Goal: Find specific page/section: Find specific page/section

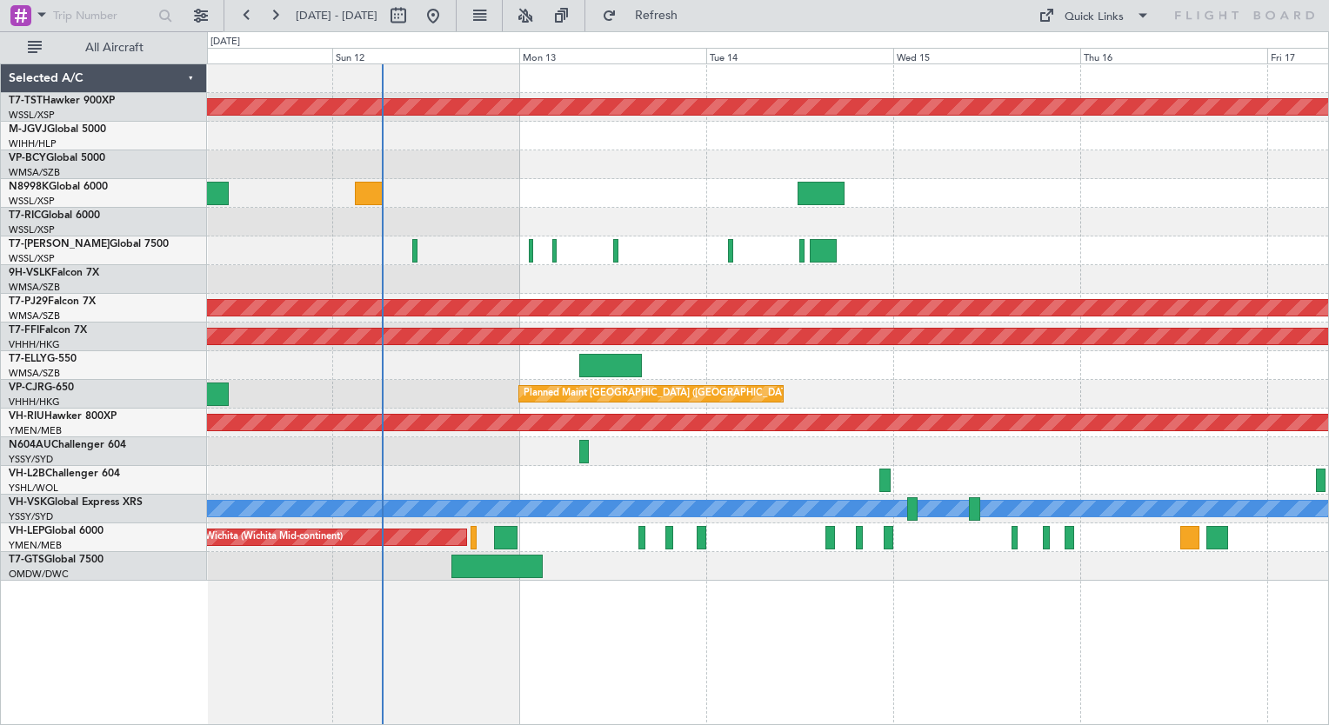
click at [349, 225] on div "Planned Maint [GEOGRAPHIC_DATA] (Seletar) Planned Maint [GEOGRAPHIC_DATA] (Sult…" at bounding box center [767, 322] width 1121 height 517
click at [493, 15] on button at bounding box center [479, 16] width 28 height 28
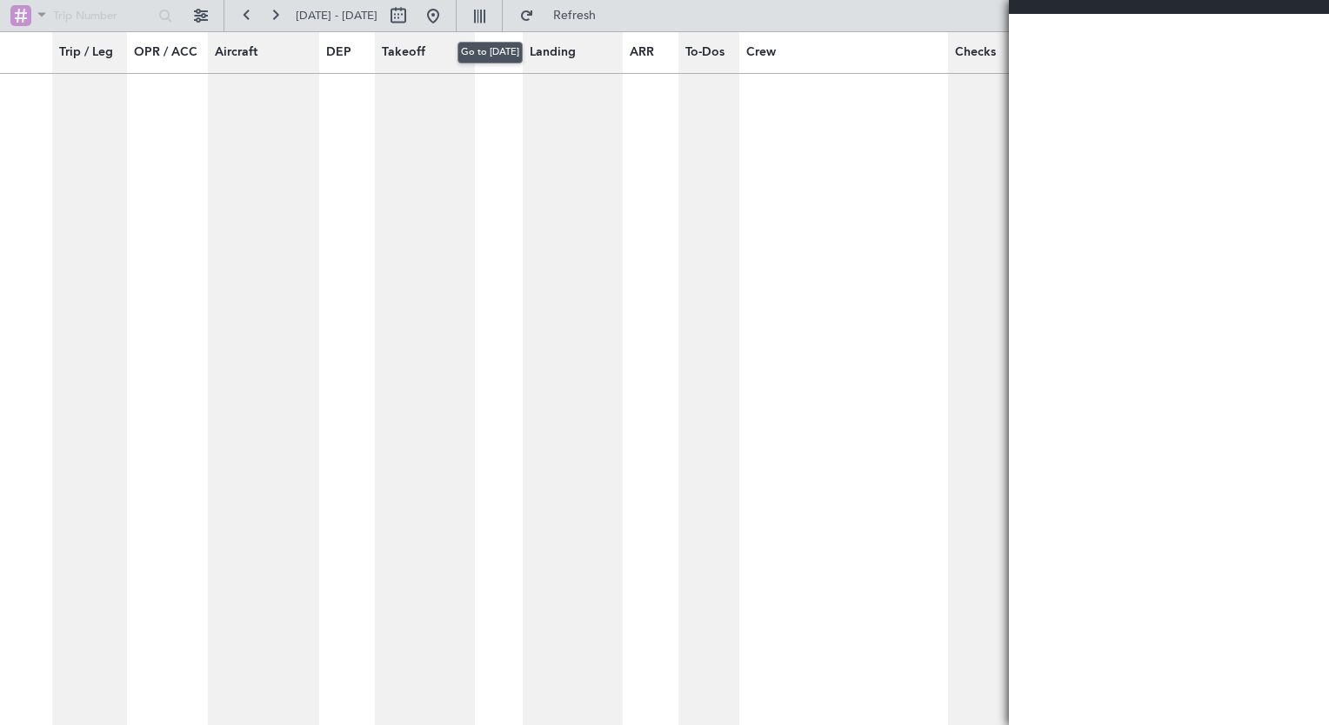
click at [447, 20] on button at bounding box center [433, 16] width 28 height 28
click at [197, 21] on button at bounding box center [201, 16] width 28 height 28
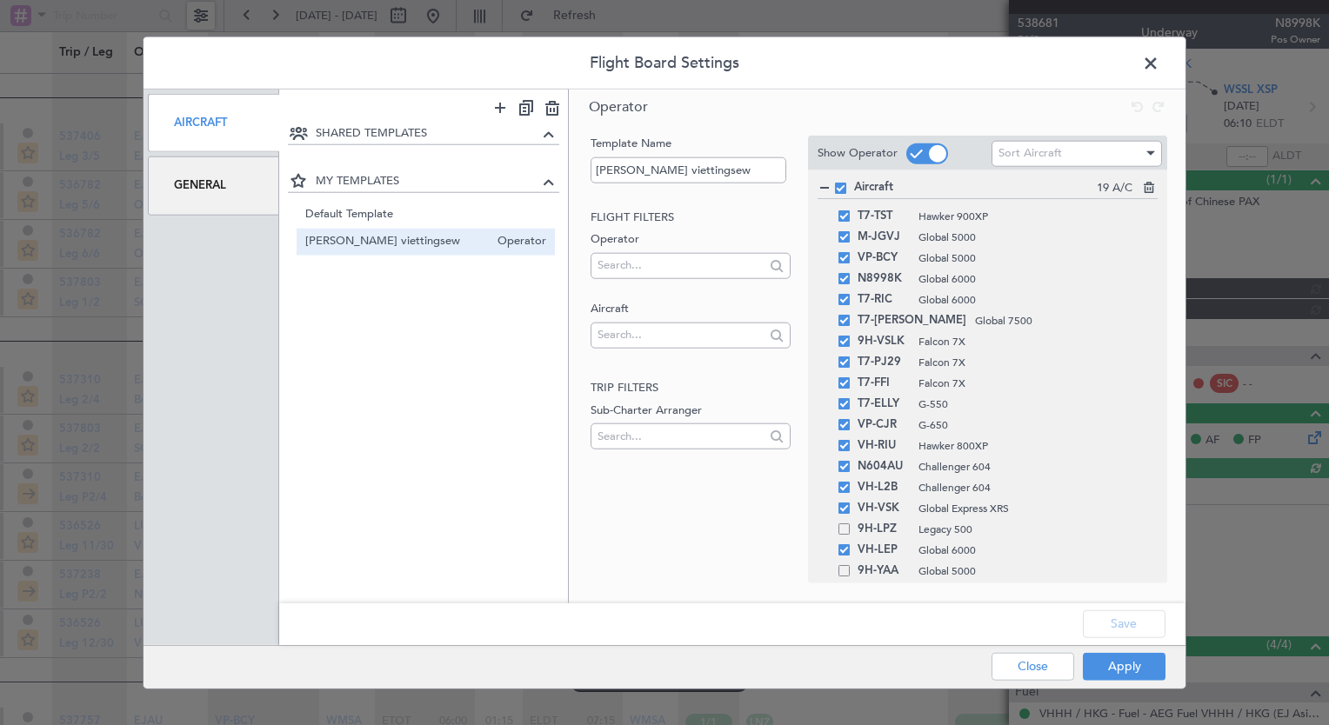
type input "Hafiz Sapuwan (HHAFI)"
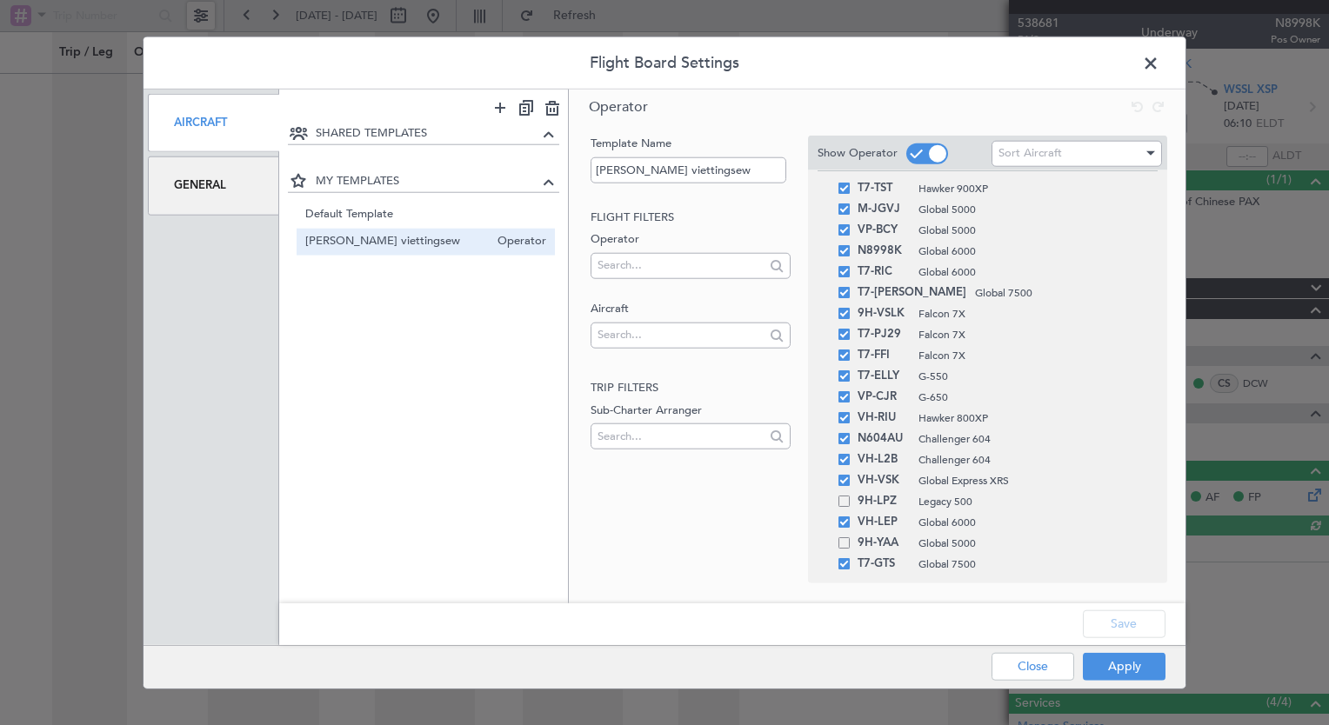
scroll to position [4237, 0]
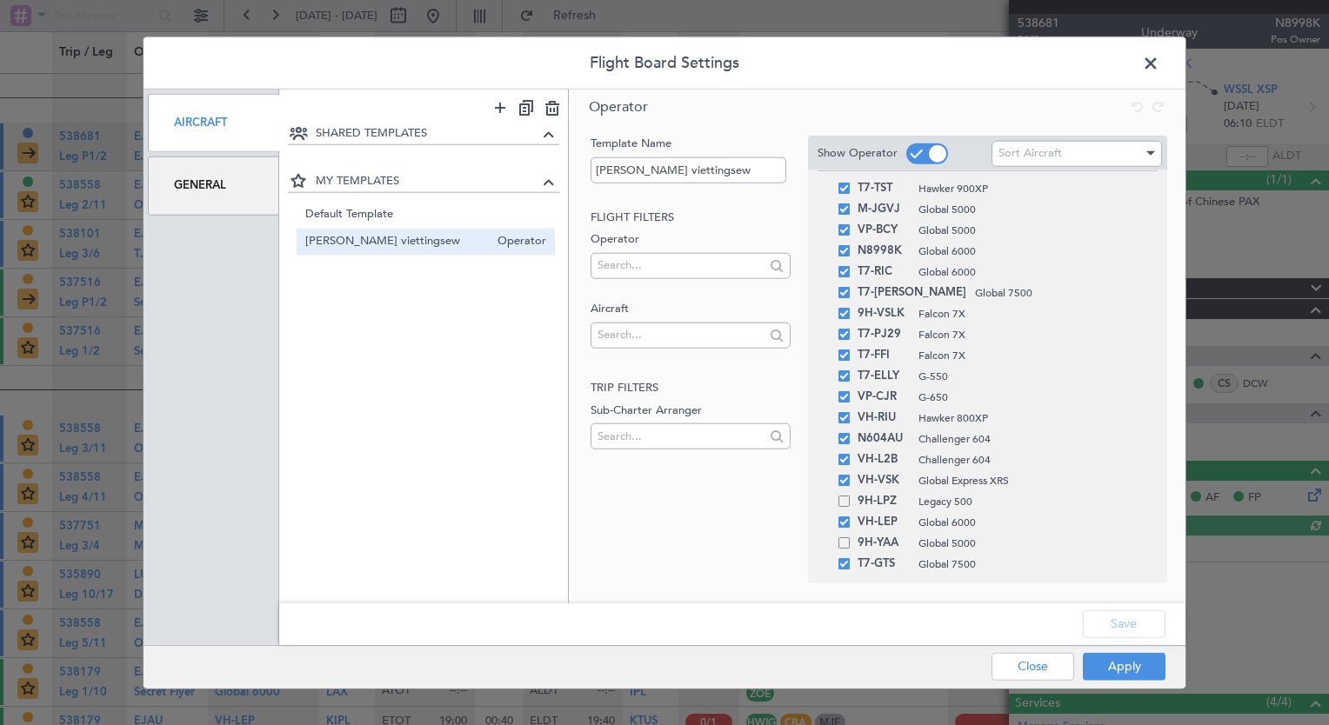
click at [849, 569] on span at bounding box center [843, 563] width 11 height 11
click at [851, 558] on input "checkbox" at bounding box center [851, 558] width 0 height 0
click at [1115, 653] on button "Apply" at bounding box center [1124, 666] width 83 height 28
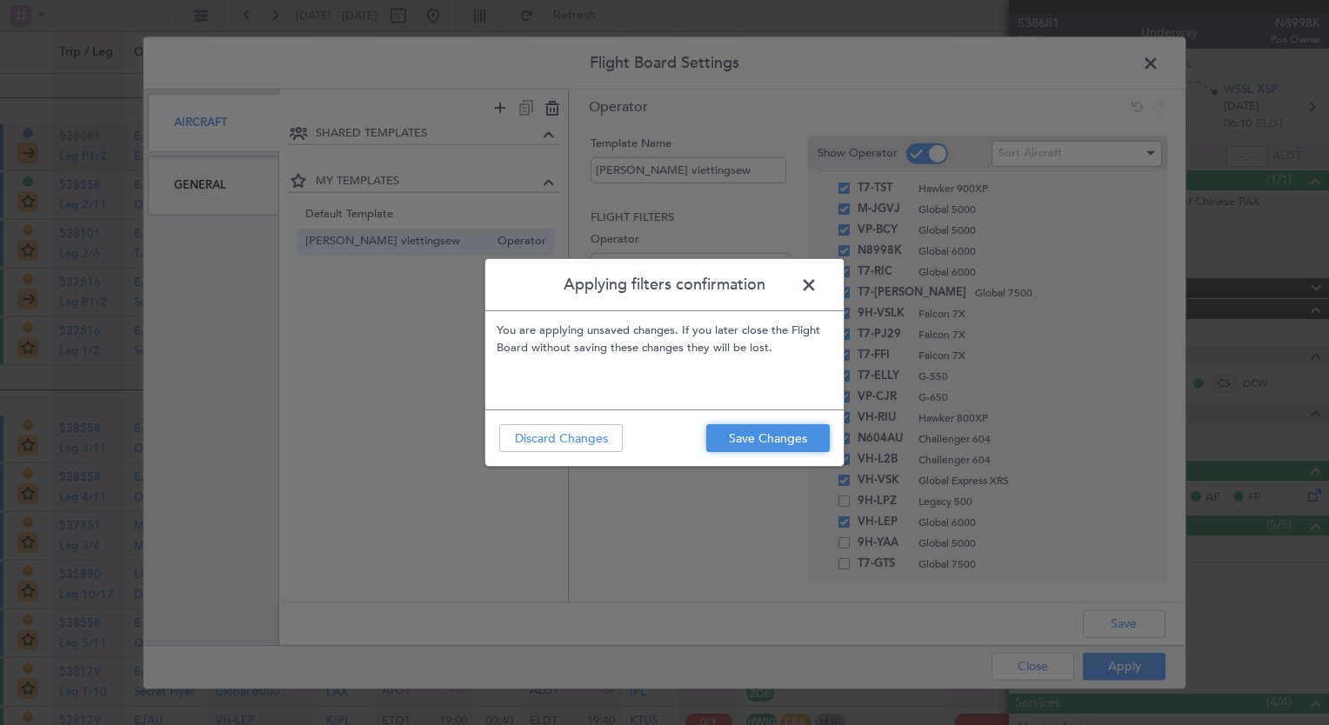
click at [755, 442] on button "Save Changes" at bounding box center [768, 438] width 124 height 28
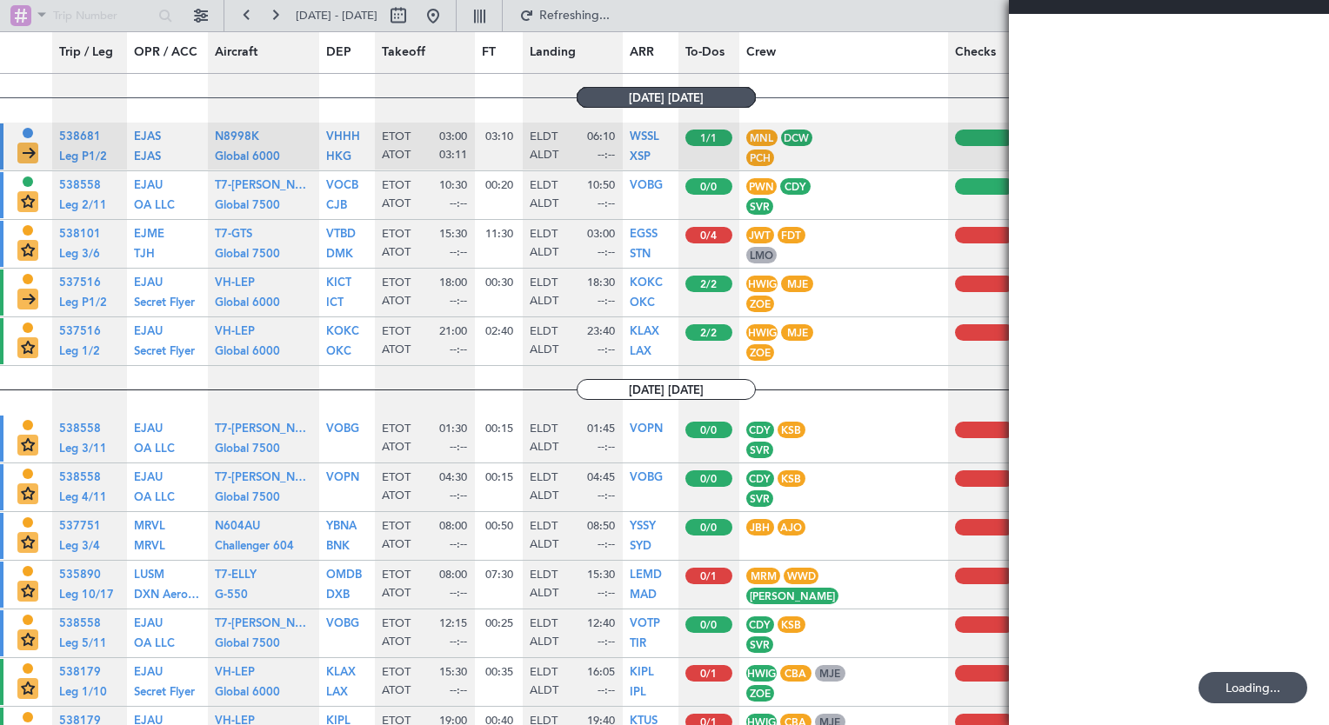
click at [412, 12] on button at bounding box center [398, 16] width 28 height 28
select select "10"
select select "2025"
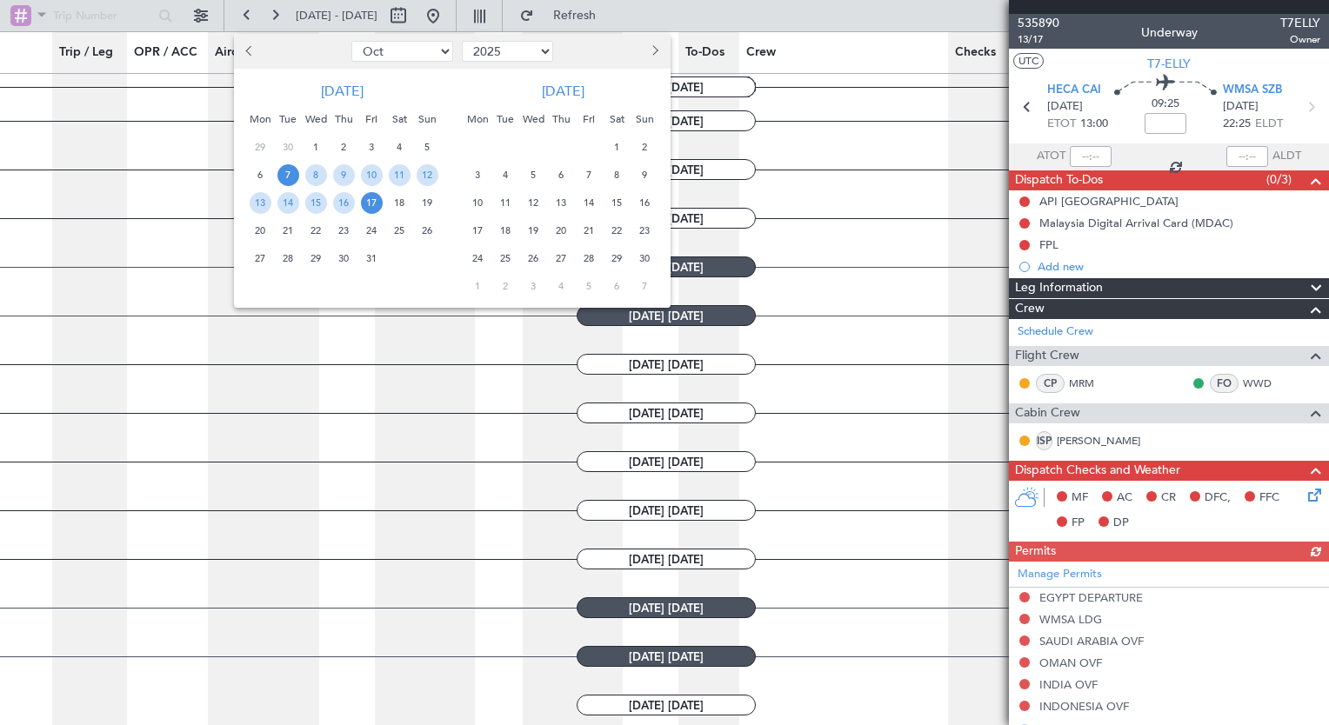
scroll to position [1218, 0]
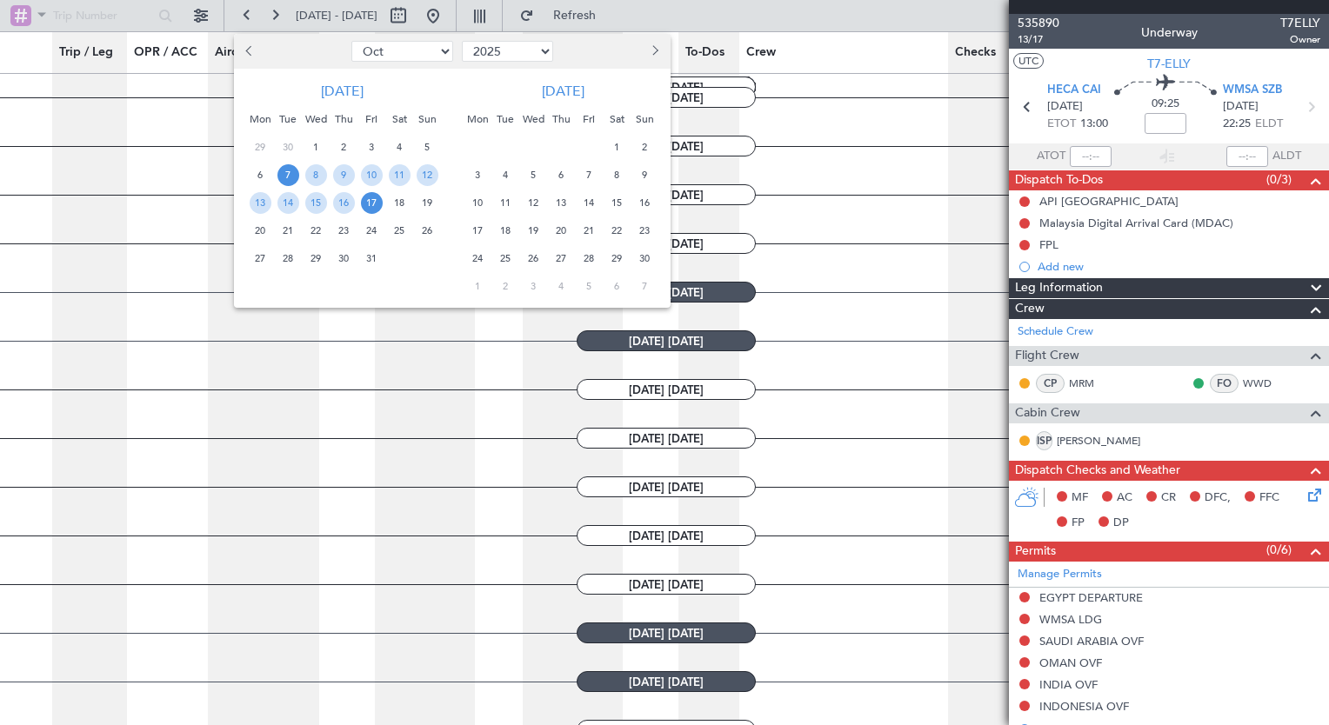
click at [682, 6] on div at bounding box center [664, 362] width 1329 height 725
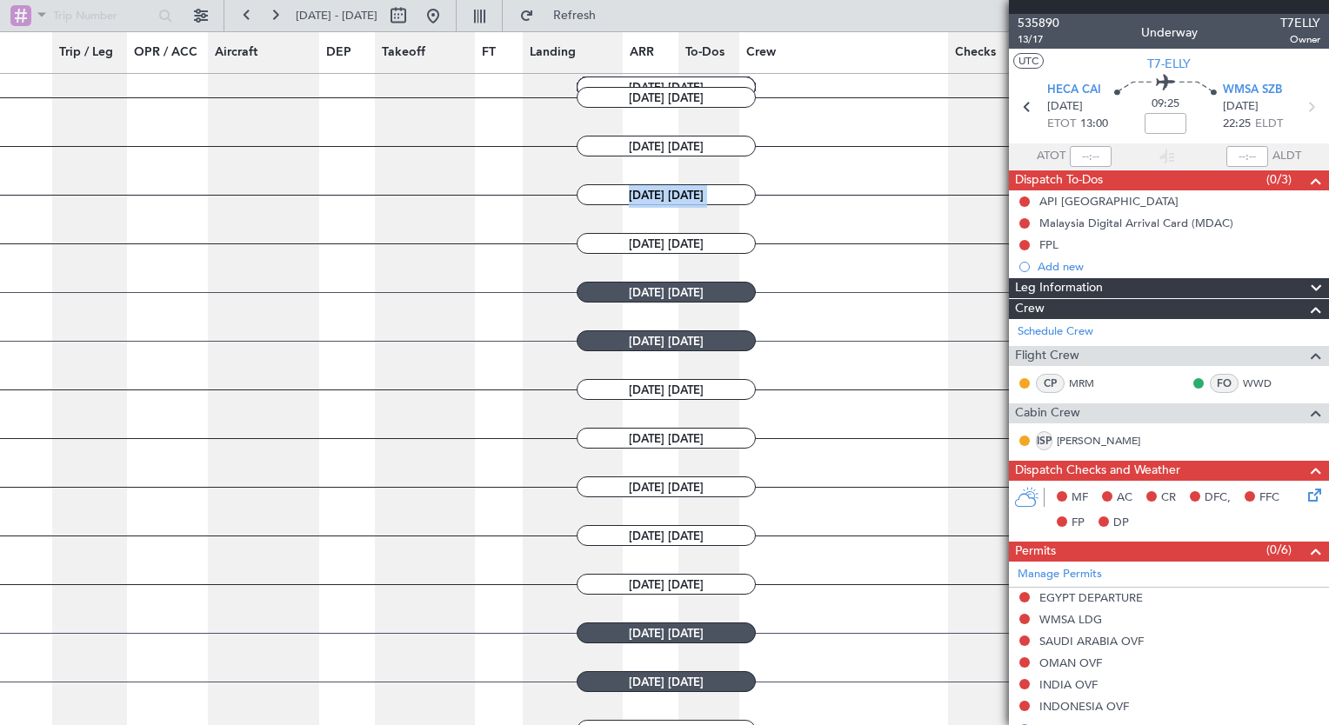
drag, startPoint x: 416, startPoint y: 176, endPoint x: 393, endPoint y: 229, distance: 57.7
click at [393, 229] on div "25/09/2025 THURSDAY TRIP STAGE Completed LEG STATUS Tech-logged LEG TYPE Owner …" at bounding box center [659, 317] width 1319 height 2922
click at [412, 18] on button at bounding box center [398, 16] width 28 height 28
select select "10"
select select "2025"
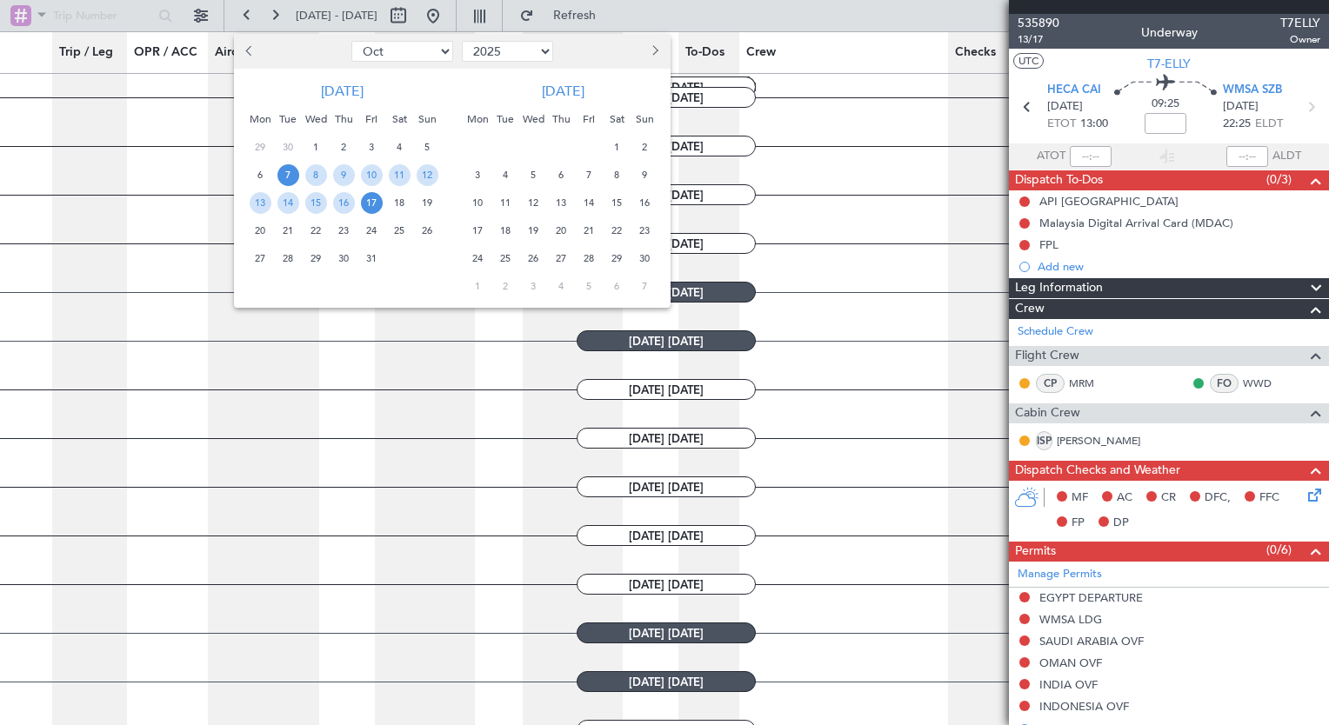
click at [285, 185] on span "7" at bounding box center [288, 175] width 22 height 22
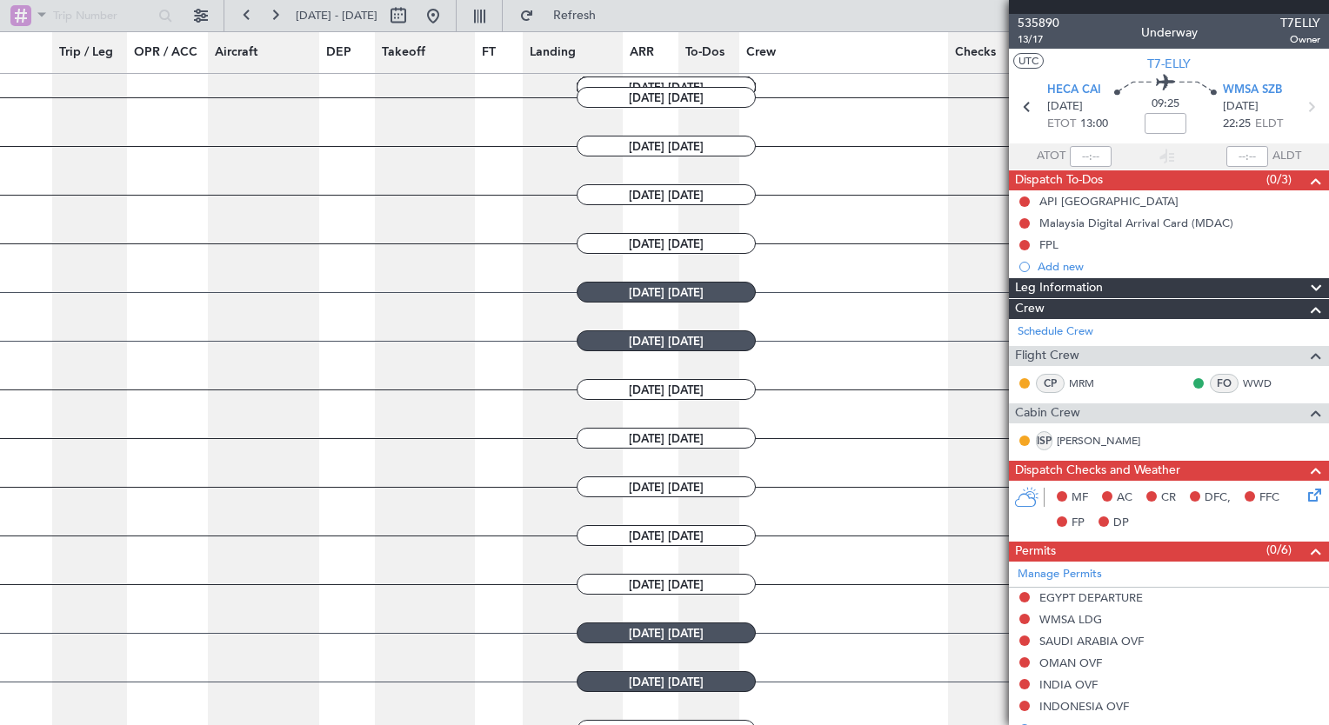
click at [493, 14] on button at bounding box center [479, 16] width 28 height 28
type input "0"
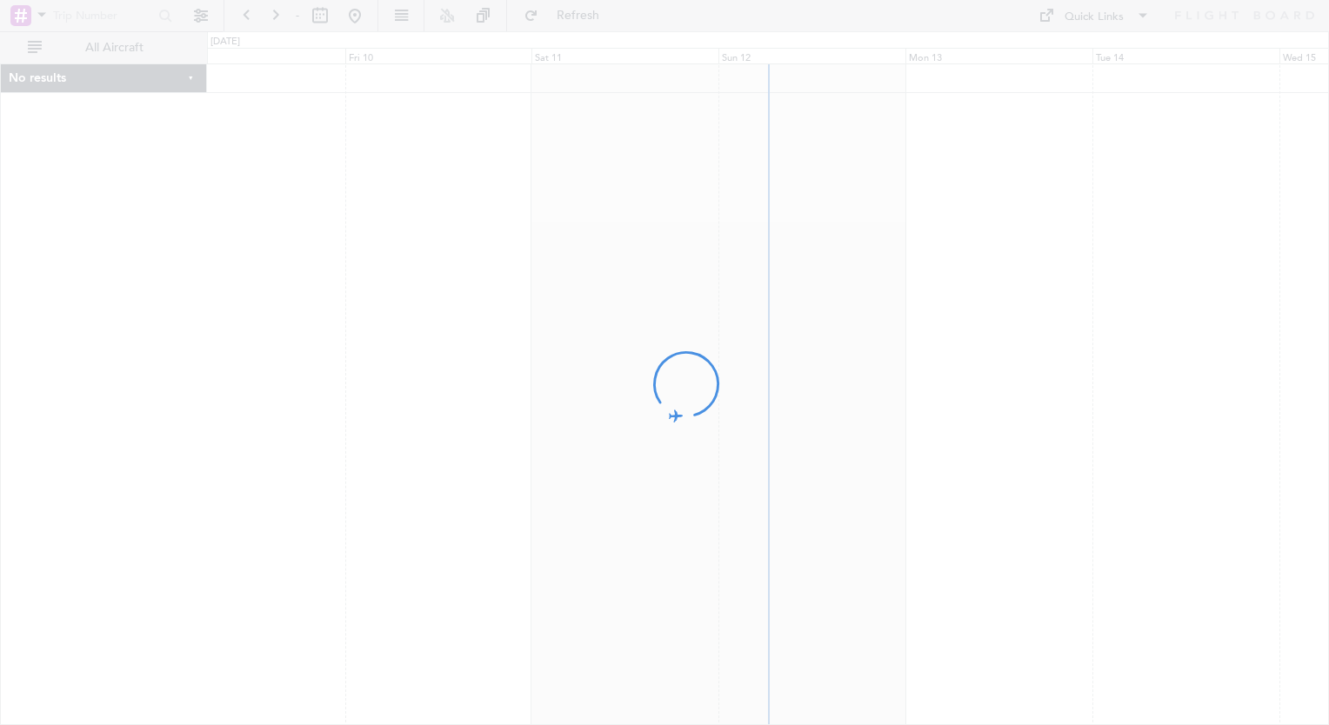
click at [629, 467] on div at bounding box center [664, 362] width 1329 height 725
